Goal: Information Seeking & Learning: Learn about a topic

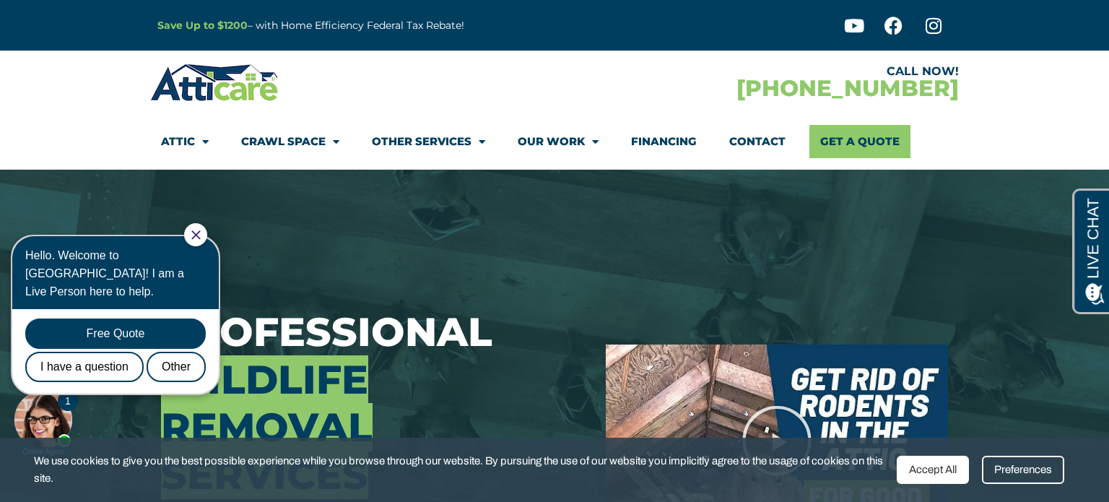
click at [201, 237] on icon "Close Chat" at bounding box center [195, 234] width 9 height 9
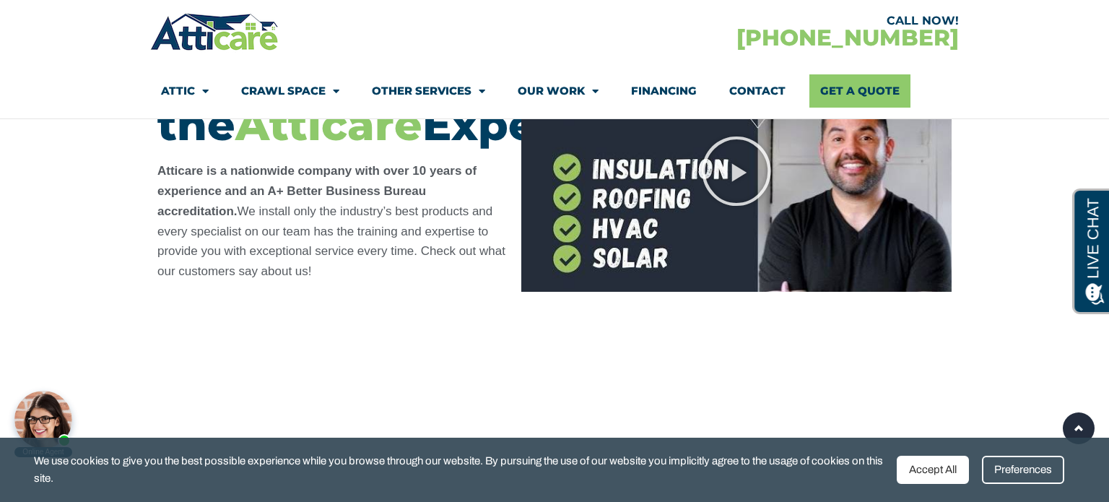
scroll to position [7180, 0]
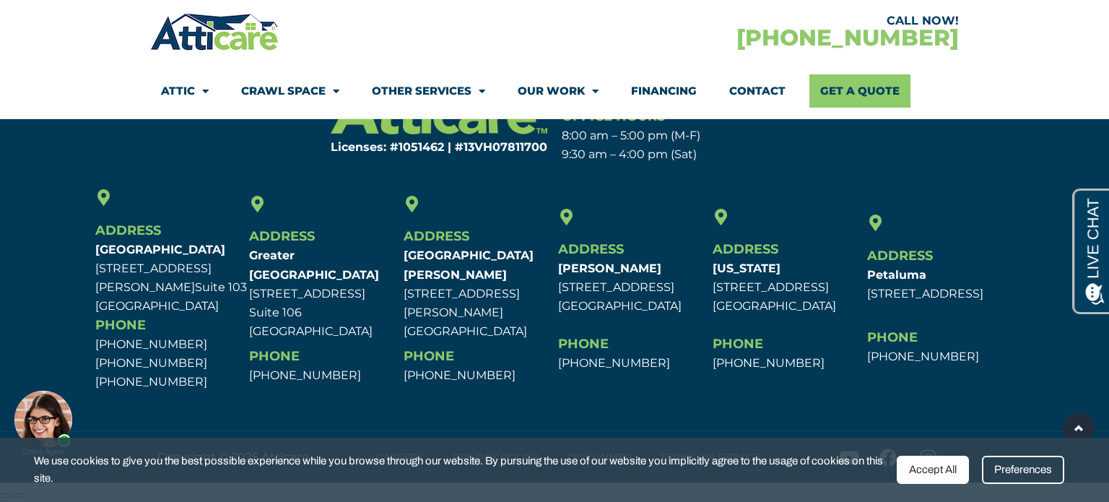
click at [950, 478] on div "Accept All" at bounding box center [933, 470] width 72 height 28
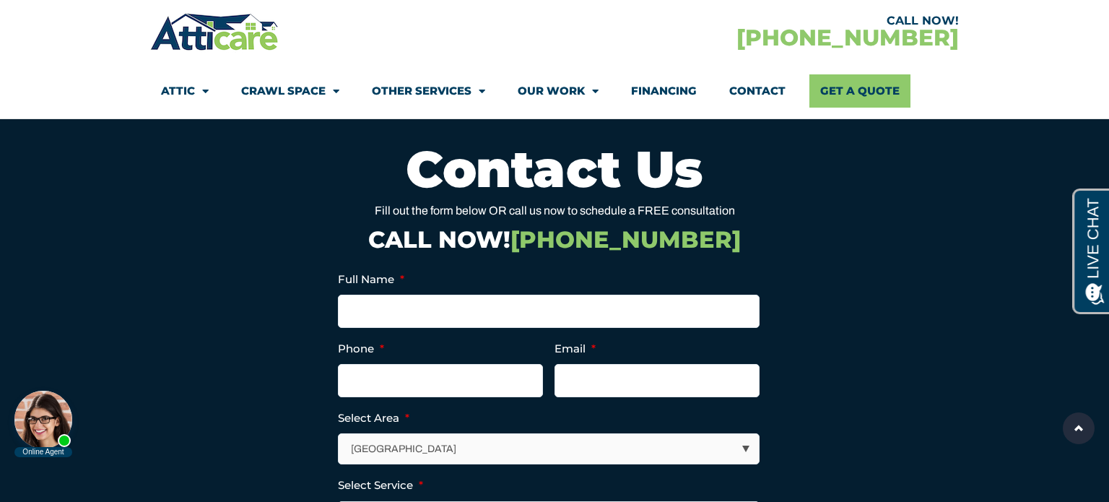
scroll to position [5539, 0]
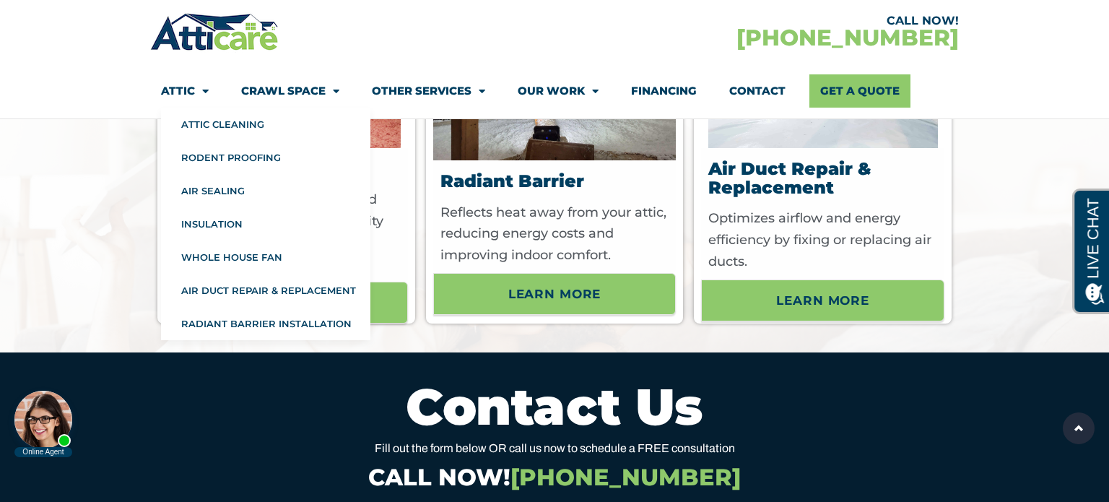
click at [51, 435] on div at bounding box center [43, 420] width 58 height 58
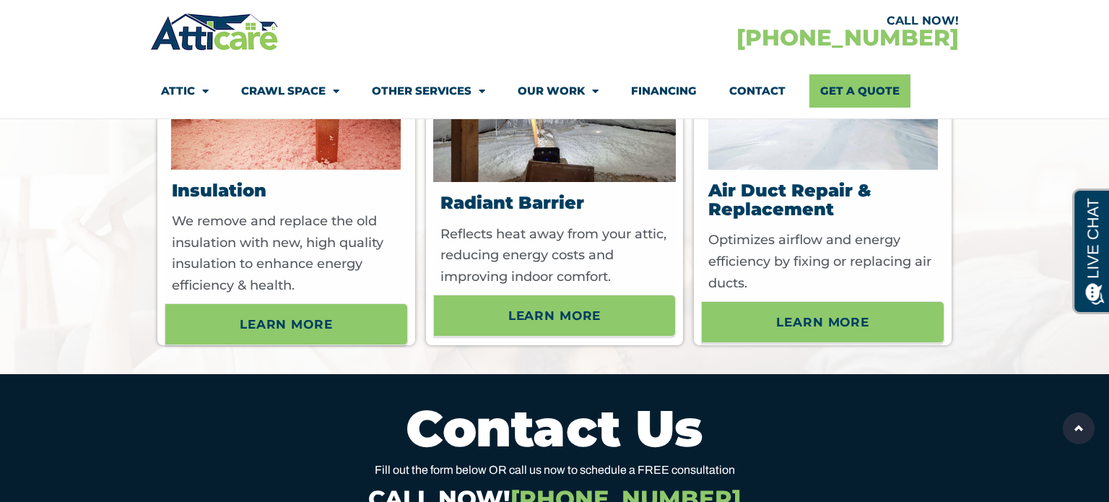
scroll to position [5516, 0]
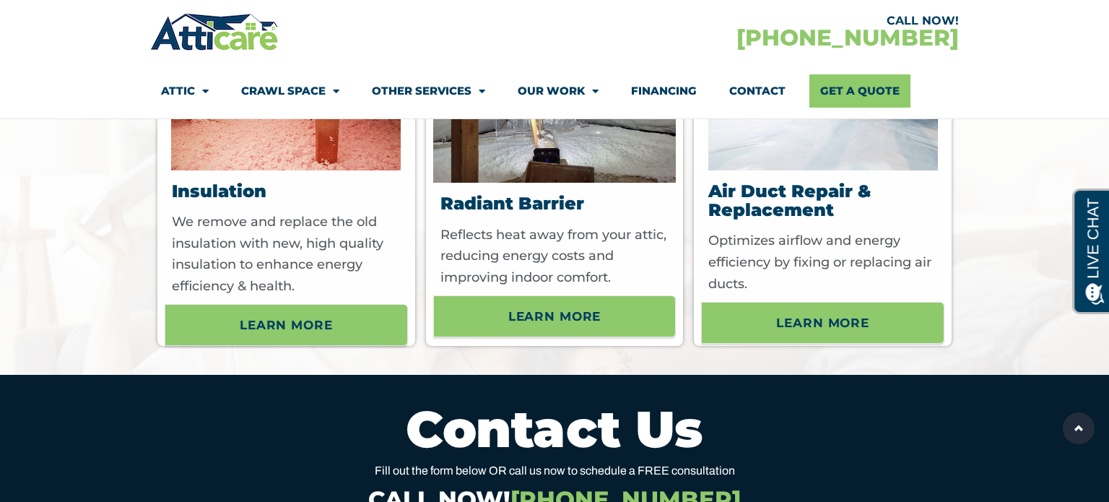
drag, startPoint x: 142, startPoint y: 180, endPoint x: 144, endPoint y: 164, distance: 16.0
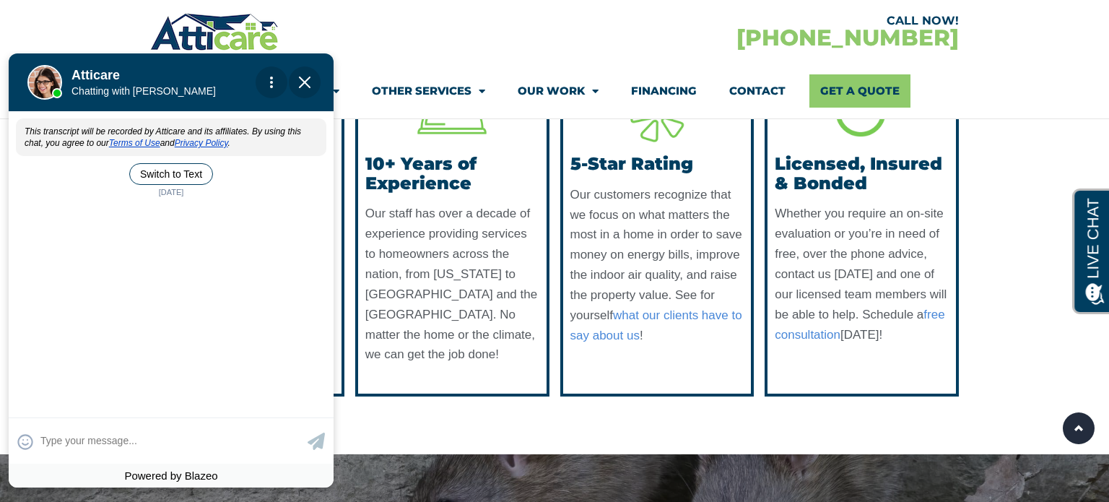
scroll to position [4357, 0]
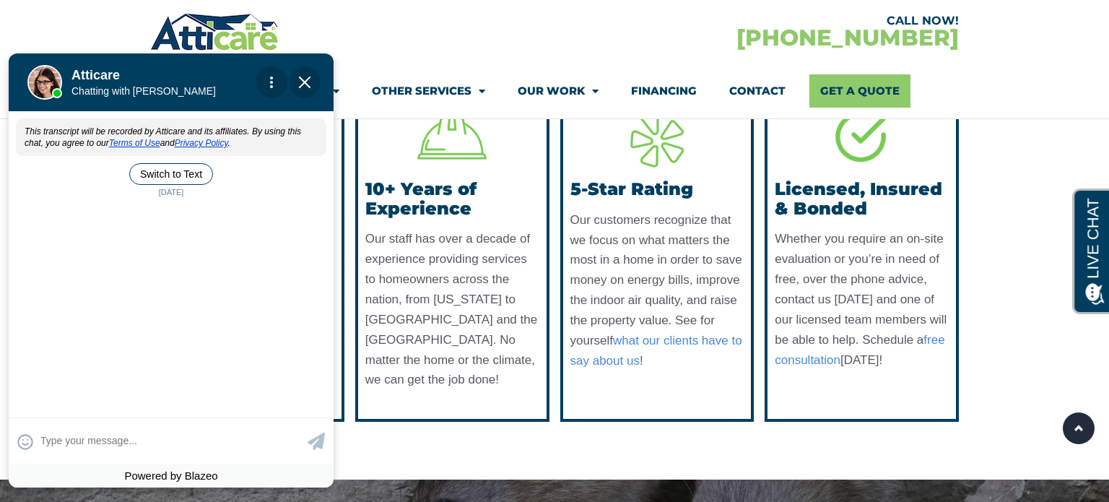
click at [308, 85] on img "Close Chat" at bounding box center [305, 83] width 12 height 12
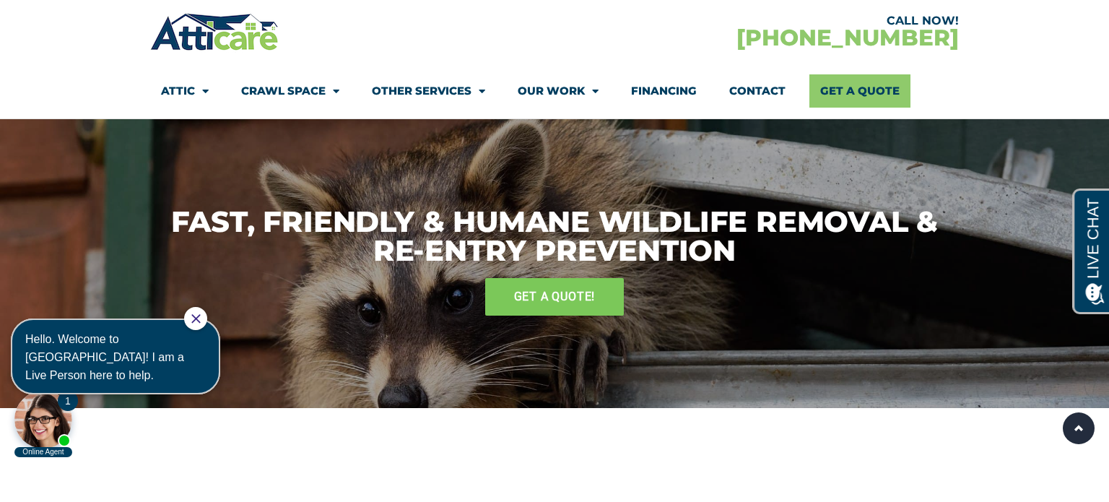
scroll to position [2522, 0]
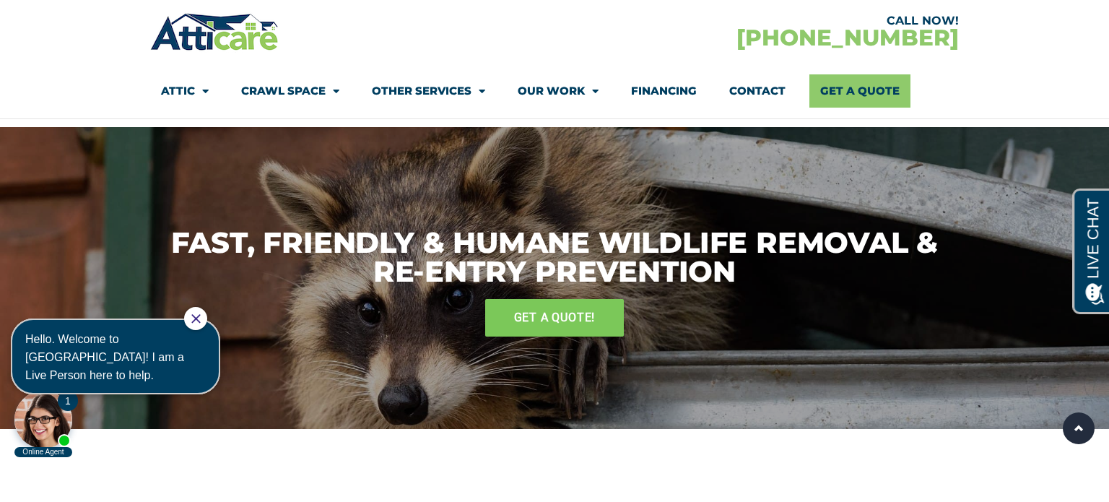
click at [207, 315] on div at bounding box center [195, 318] width 23 height 23
click at [225, 316] on body "1 Online Agent Close Hello. Welcome to [GEOGRAPHIC_DATA]! I am a Live Person he…" at bounding box center [122, 381] width 231 height 153
click at [207, 311] on div at bounding box center [195, 318] width 23 height 23
click at [552, 221] on div "Fast, Friendly & Humane Wildlife Removal & Re-Entry Prevention GET A QUOTE!" at bounding box center [554, 289] width 809 height 136
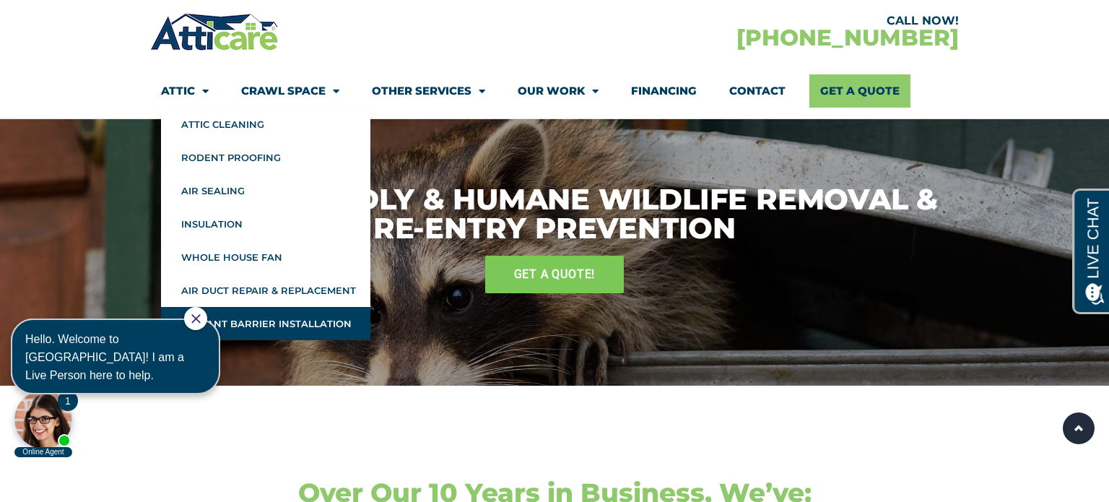
scroll to position [2577, 0]
